Goal: Task Accomplishment & Management: Use online tool/utility

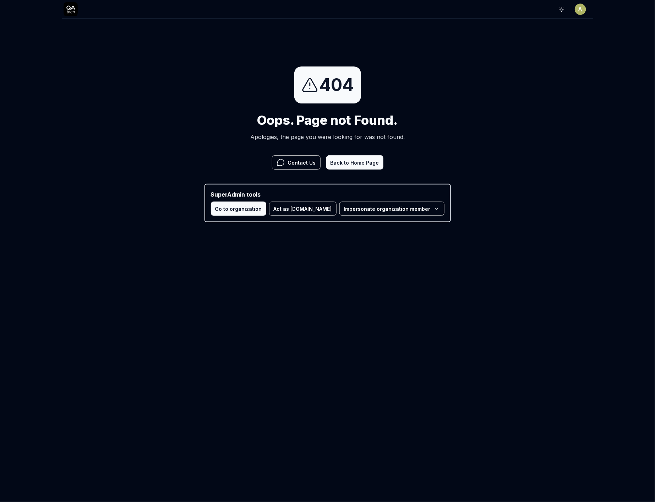
click at [309, 204] on button "Act as QA.tech" at bounding box center [302, 208] width 67 height 14
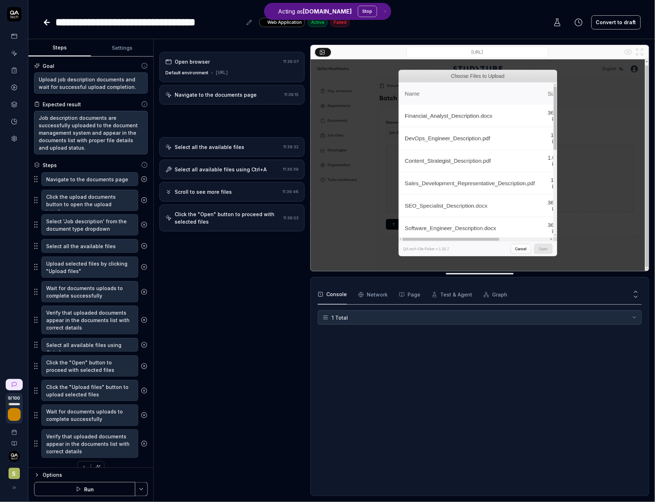
type textarea "*"
